Goal: Information Seeking & Learning: Learn about a topic

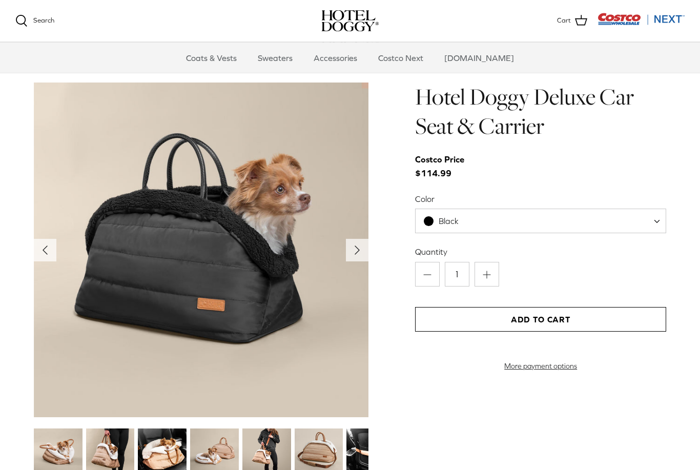
scroll to position [994, 0]
click at [111, 466] on img at bounding box center [110, 452] width 49 height 49
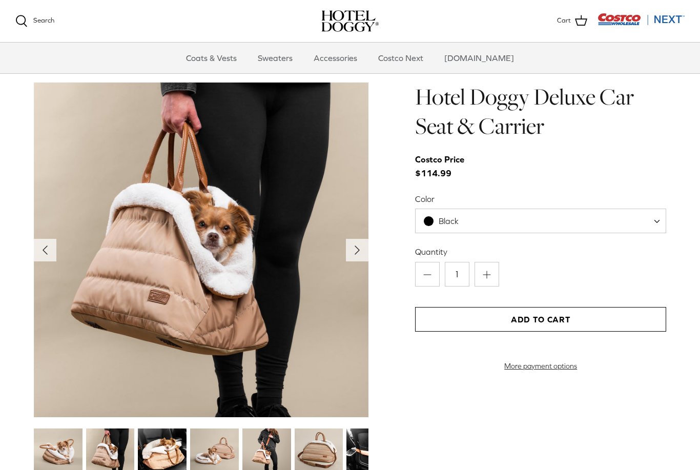
click at [155, 461] on img at bounding box center [162, 452] width 49 height 49
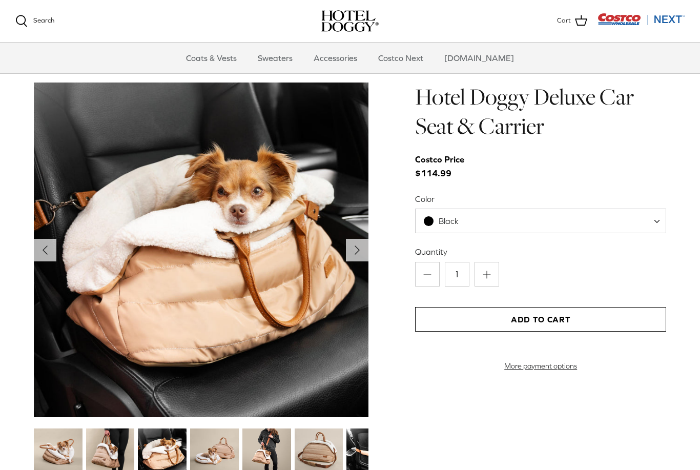
click at [213, 455] on img at bounding box center [214, 452] width 49 height 49
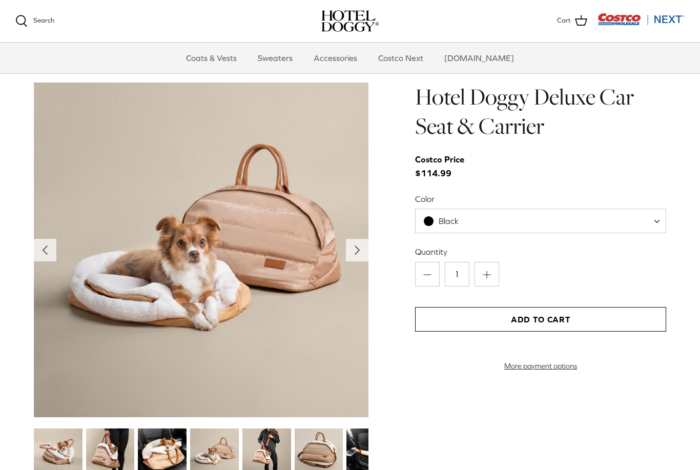
click at [238, 453] on img at bounding box center [214, 452] width 49 height 49
click at [259, 451] on img at bounding box center [266, 452] width 49 height 49
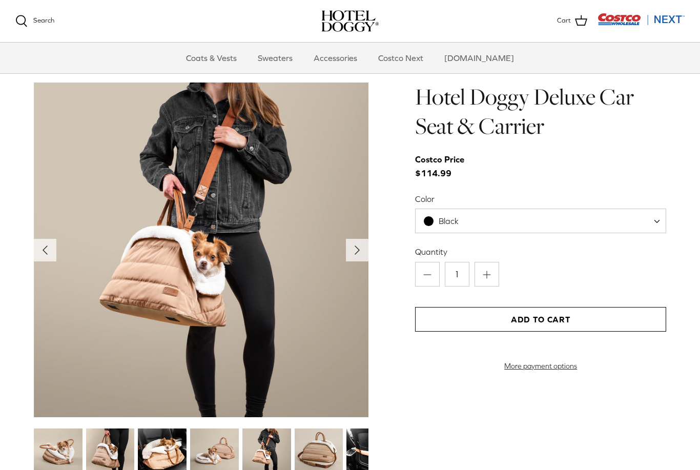
click at [321, 446] on img at bounding box center [319, 452] width 49 height 49
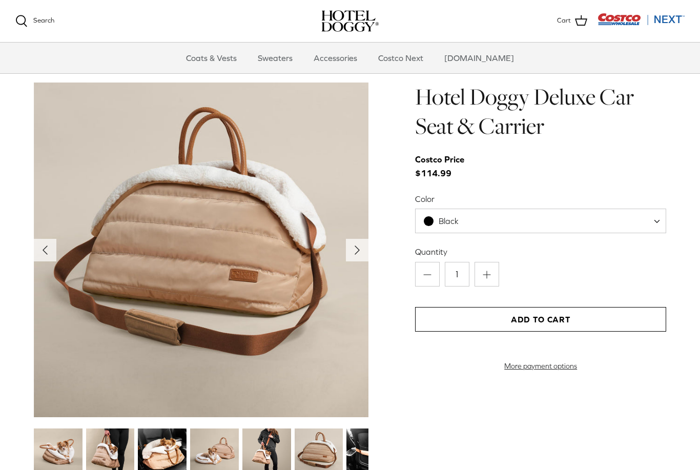
click at [342, 438] on img at bounding box center [319, 452] width 49 height 49
click at [47, 452] on img at bounding box center [58, 452] width 49 height 49
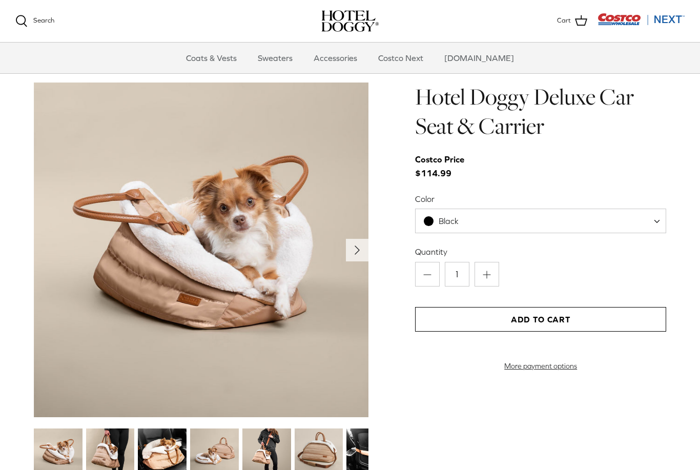
click at [103, 452] on img at bounding box center [110, 452] width 49 height 49
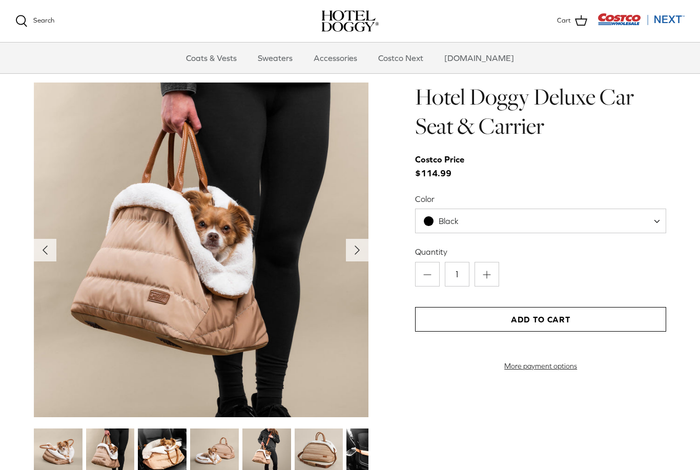
click at [140, 462] on img at bounding box center [162, 452] width 49 height 49
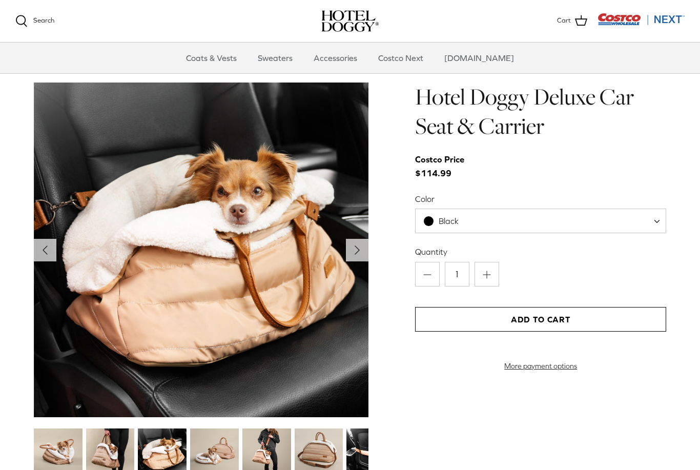
click at [194, 461] on img at bounding box center [214, 452] width 49 height 49
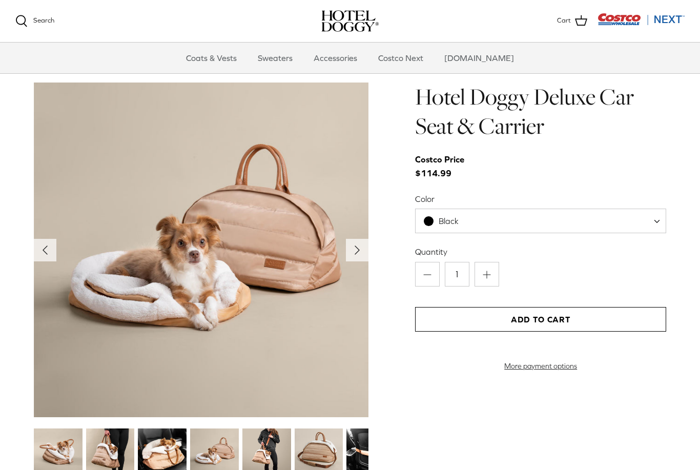
click at [224, 463] on img at bounding box center [214, 452] width 49 height 49
click at [278, 452] on img at bounding box center [266, 452] width 49 height 49
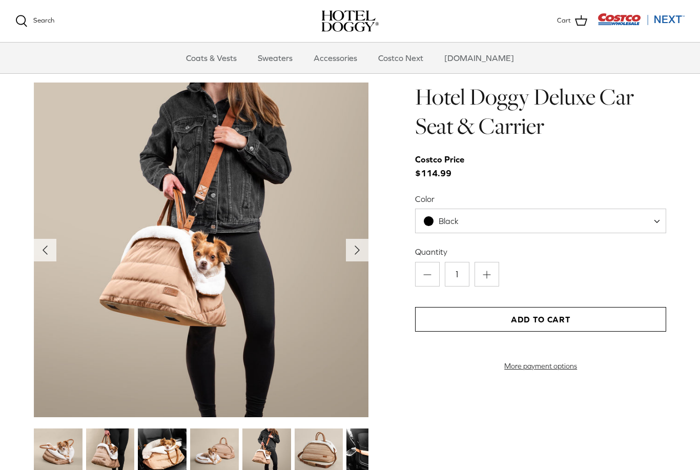
click at [309, 449] on img at bounding box center [319, 452] width 49 height 49
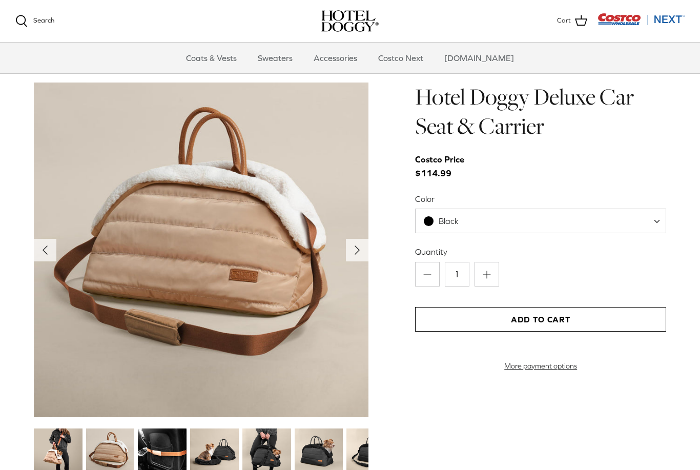
click at [232, 457] on img at bounding box center [214, 452] width 49 height 49
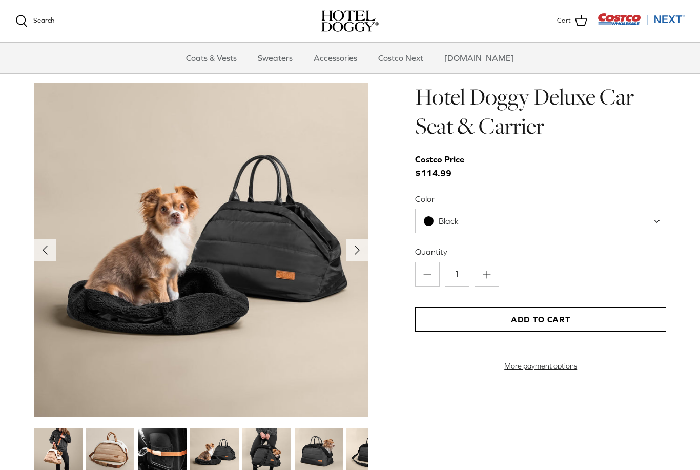
click at [255, 457] on img at bounding box center [266, 452] width 49 height 49
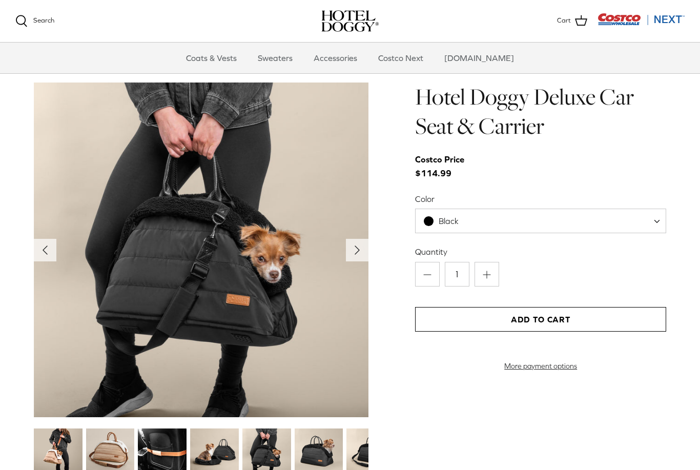
click at [283, 451] on img at bounding box center [266, 452] width 49 height 49
click at [254, 461] on img at bounding box center [266, 452] width 49 height 49
click at [309, 451] on img at bounding box center [319, 452] width 49 height 49
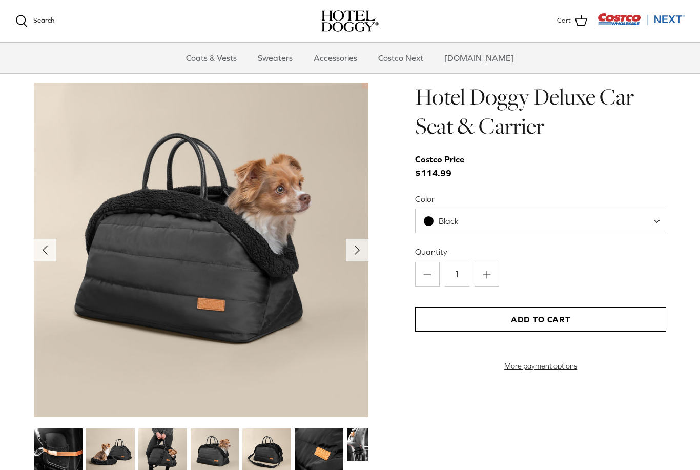
click at [278, 452] on img at bounding box center [266, 452] width 49 height 49
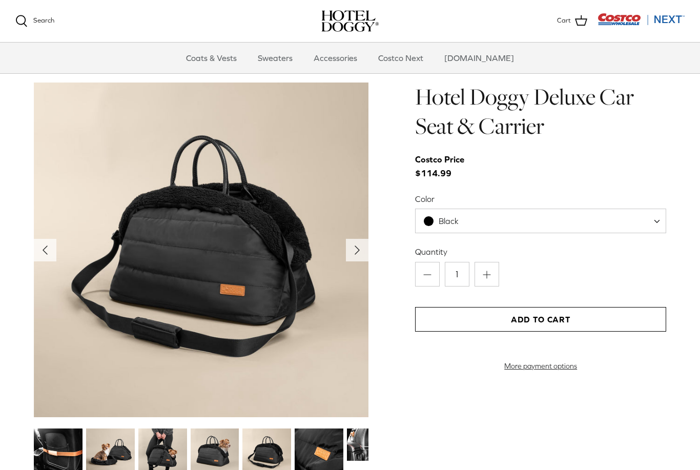
click at [316, 450] on img at bounding box center [319, 452] width 49 height 49
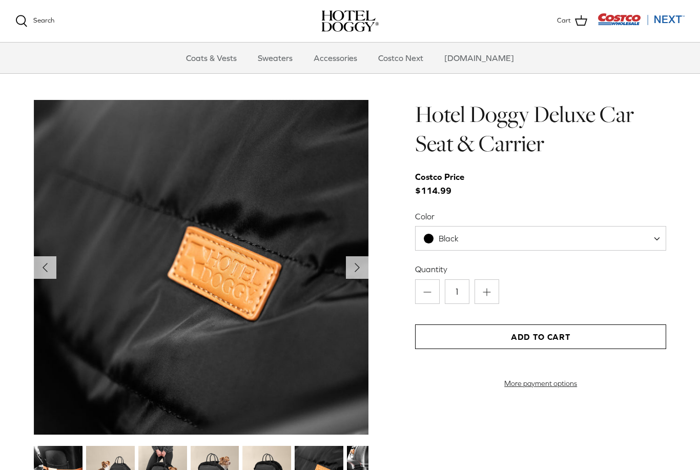
scroll to position [979, 0]
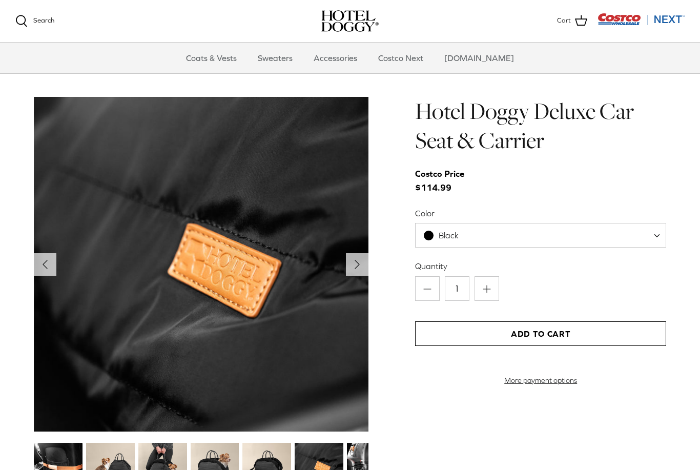
click at [444, 237] on span "Black" at bounding box center [449, 235] width 20 height 9
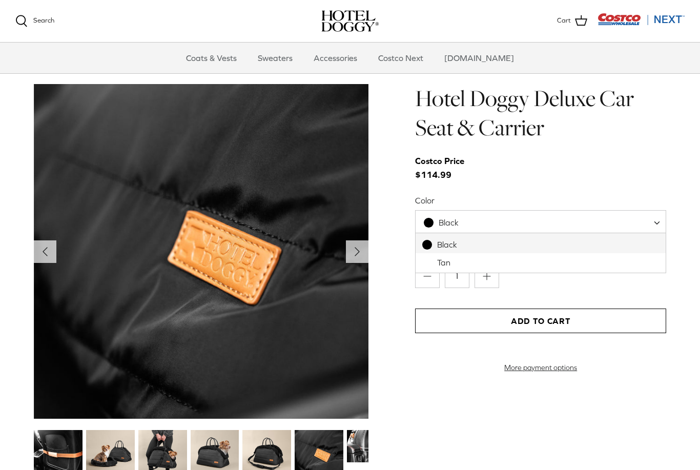
scroll to position [991, 0]
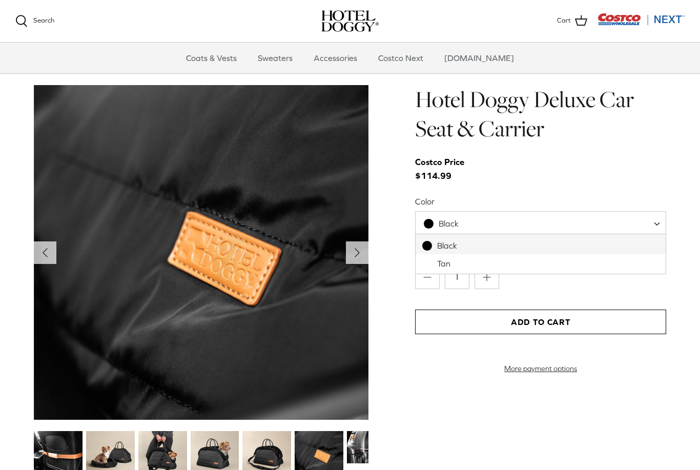
select select "Tan"
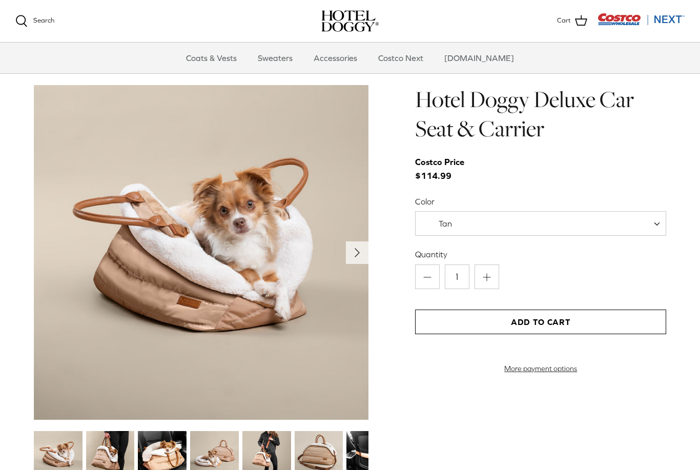
click at [430, 93] on h1 "Hotel Doggy Deluxe Car Seat & Carrier" at bounding box center [540, 114] width 251 height 58
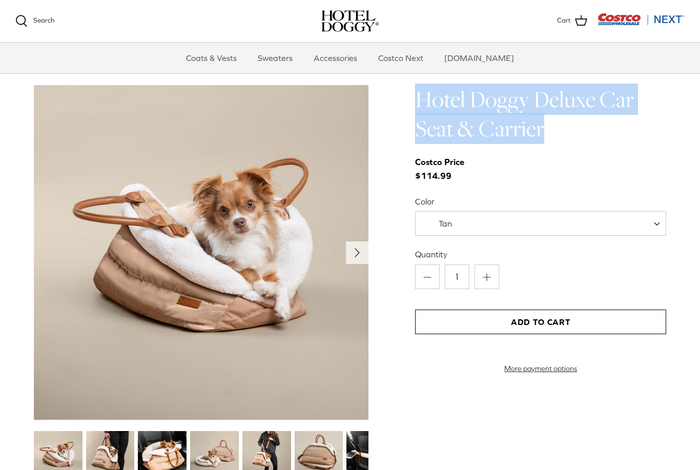
copy h1 "Hotel Doggy Deluxe Car Seat & Carrier"
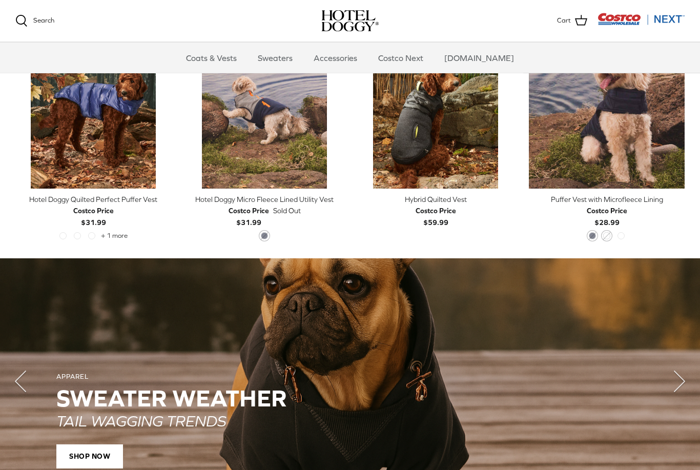
scroll to position [510, 0]
